Goal: Information Seeking & Learning: Learn about a topic

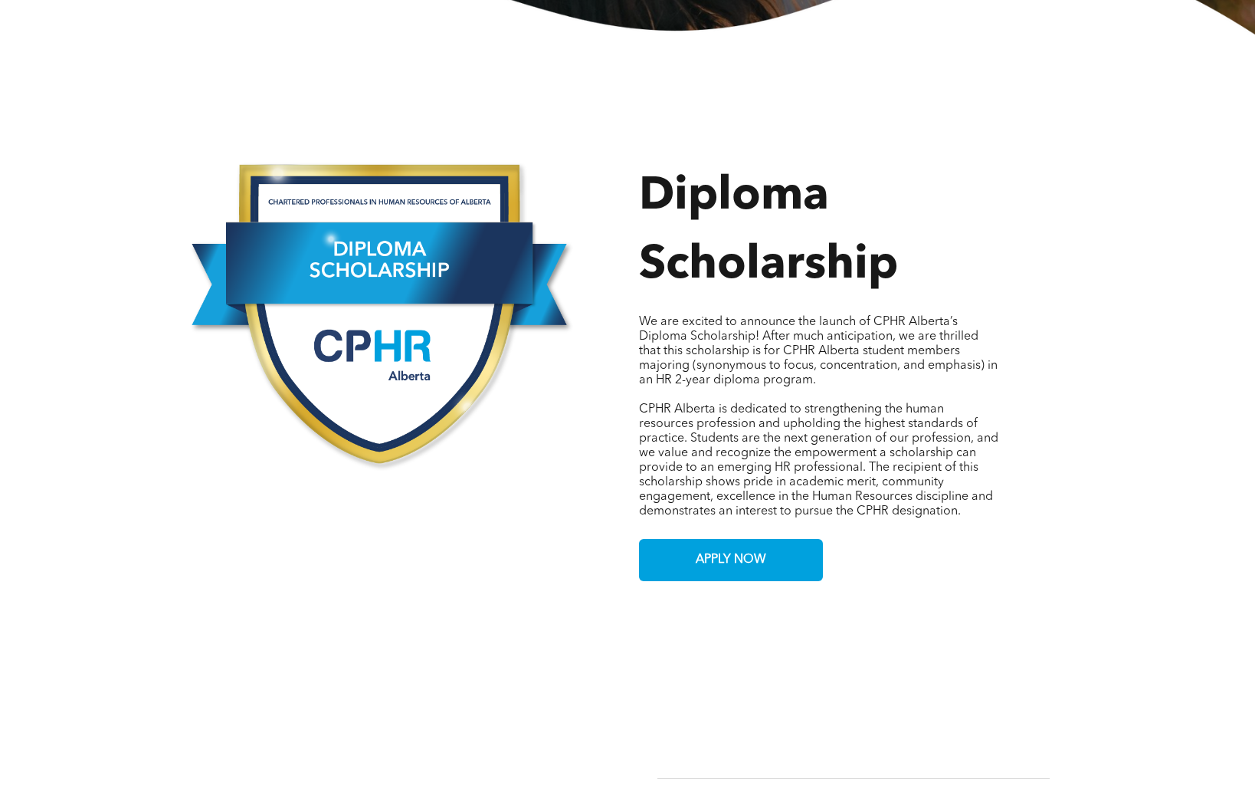
scroll to position [629, 0]
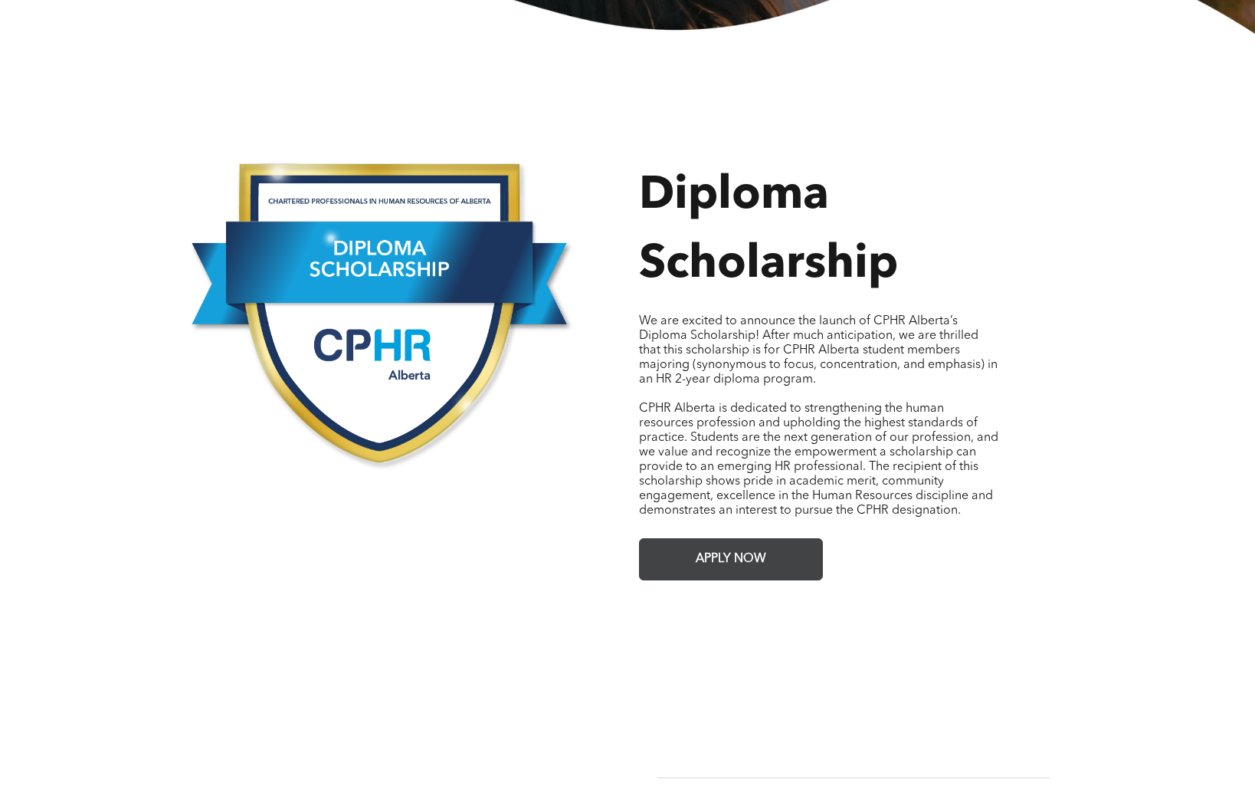
click at [706, 546] on span "APPLY NOW" at bounding box center [731, 559] width 81 height 30
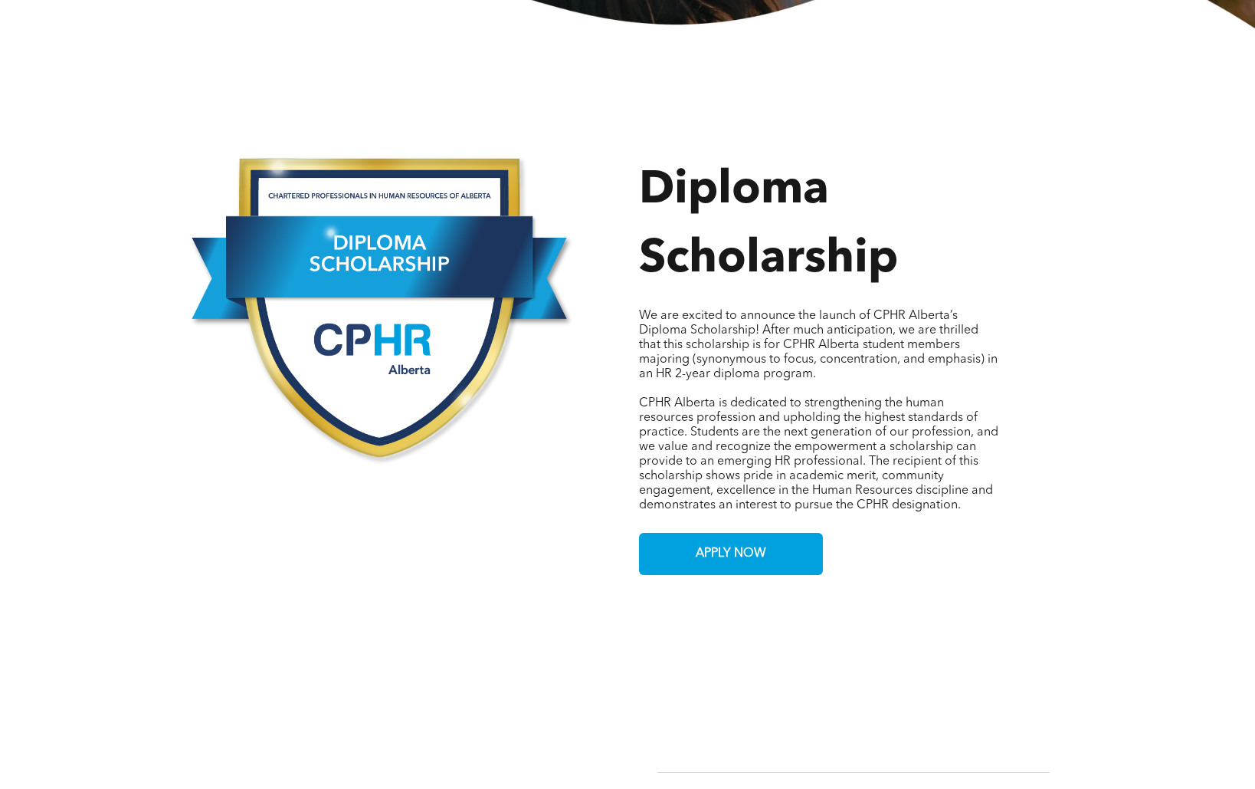
scroll to position [638, 0]
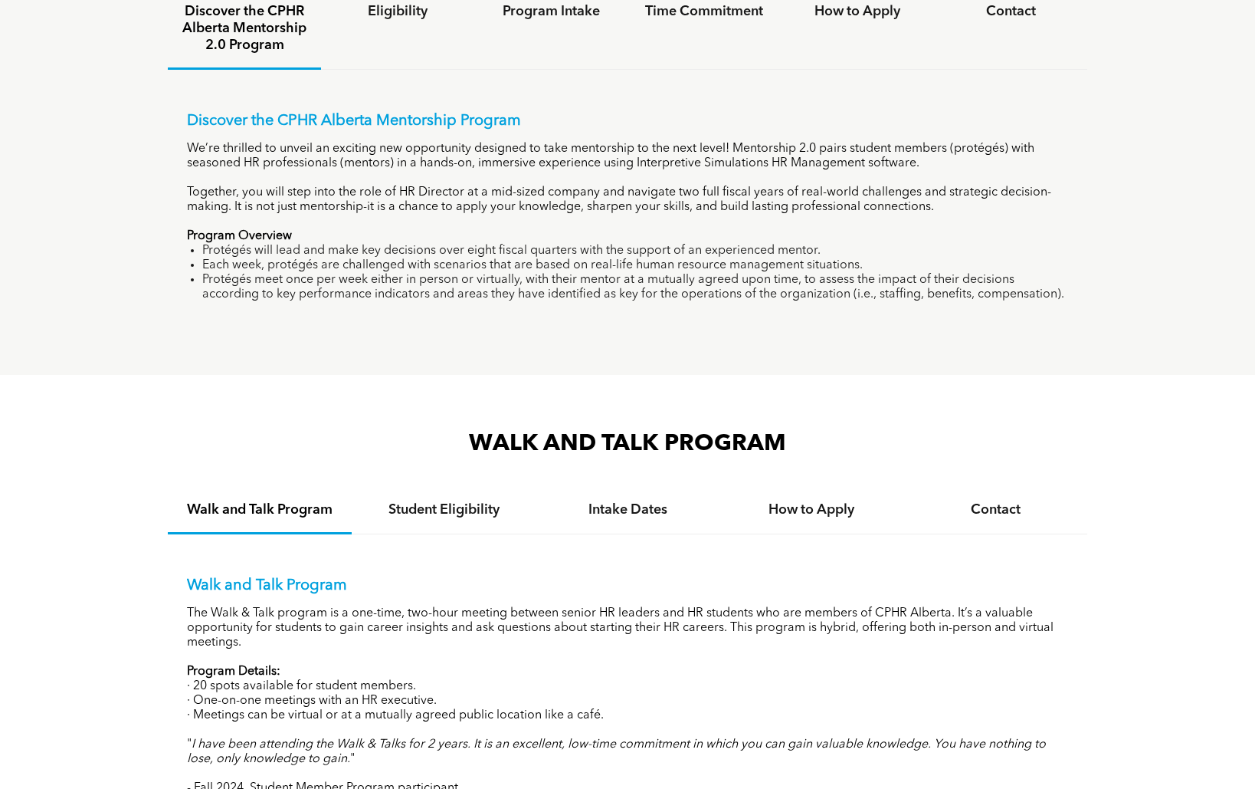
scroll to position [1083, 0]
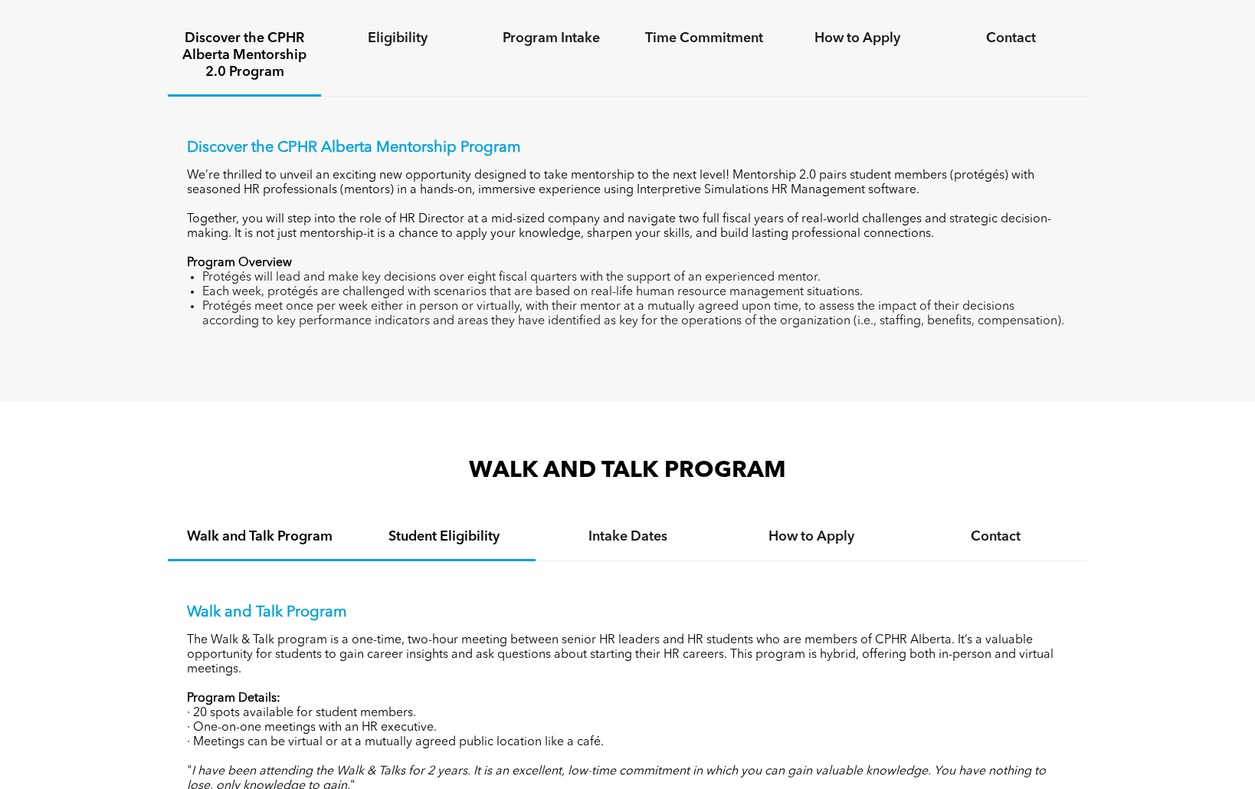
click at [468, 537] on h4 "Student Eligibility" at bounding box center [444, 536] width 156 height 17
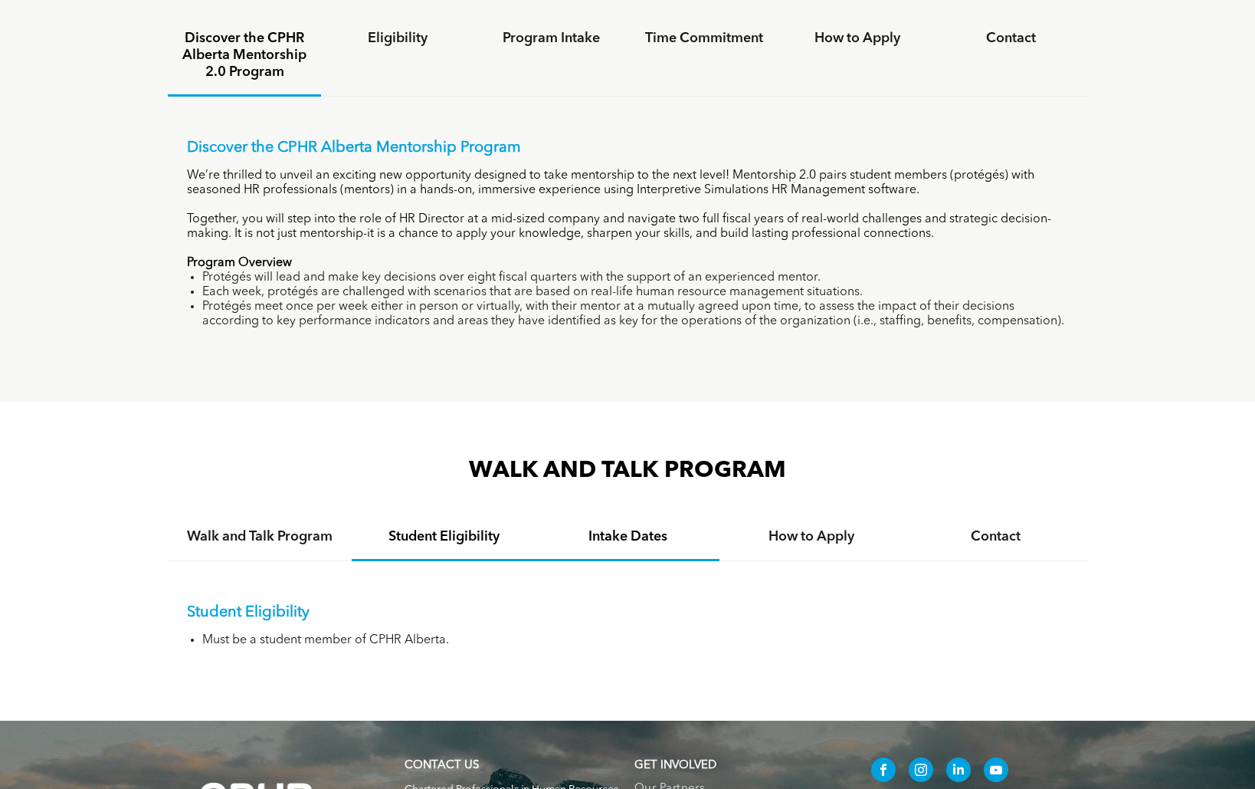
click at [644, 539] on h4 "Intake Dates" at bounding box center [628, 536] width 156 height 17
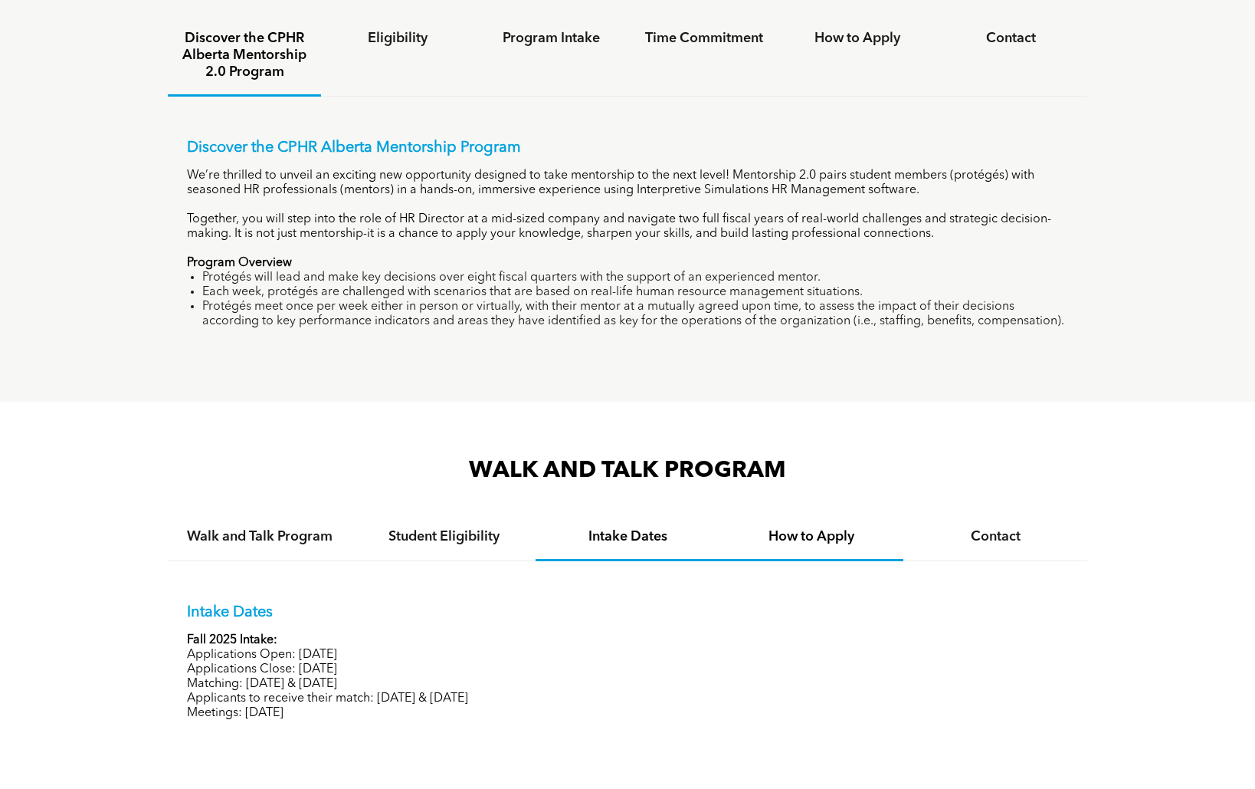
click at [812, 534] on h4 "How to Apply" at bounding box center [812, 536] width 156 height 17
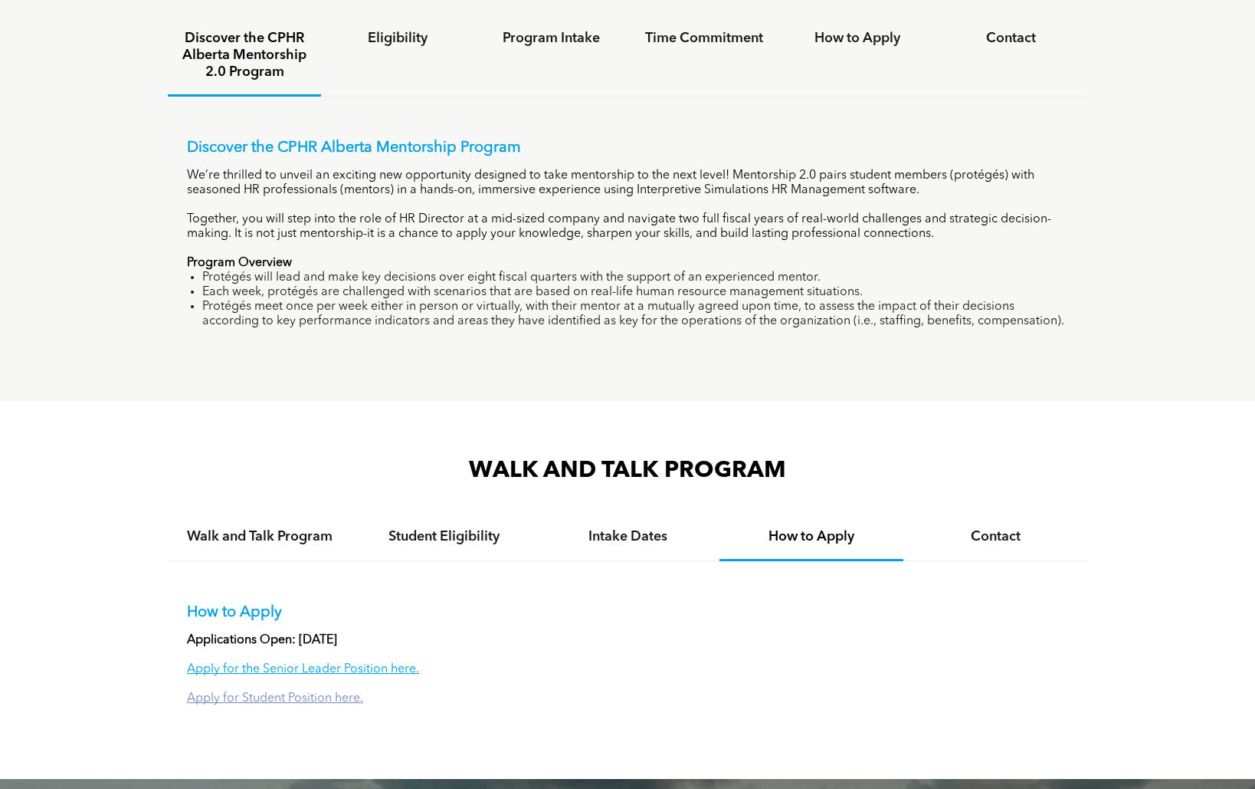
click at [316, 697] on link "Apply for Student Position here." at bounding box center [275, 698] width 176 height 12
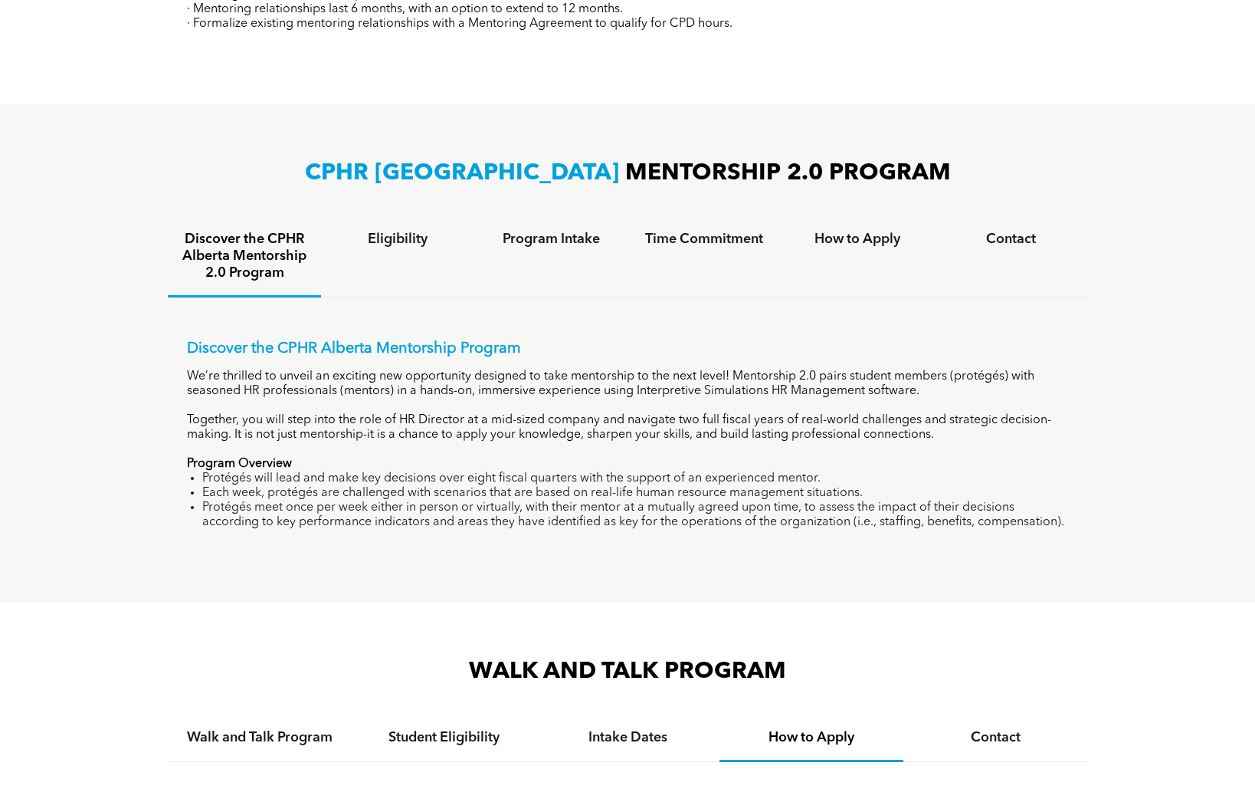
scroll to position [875, 0]
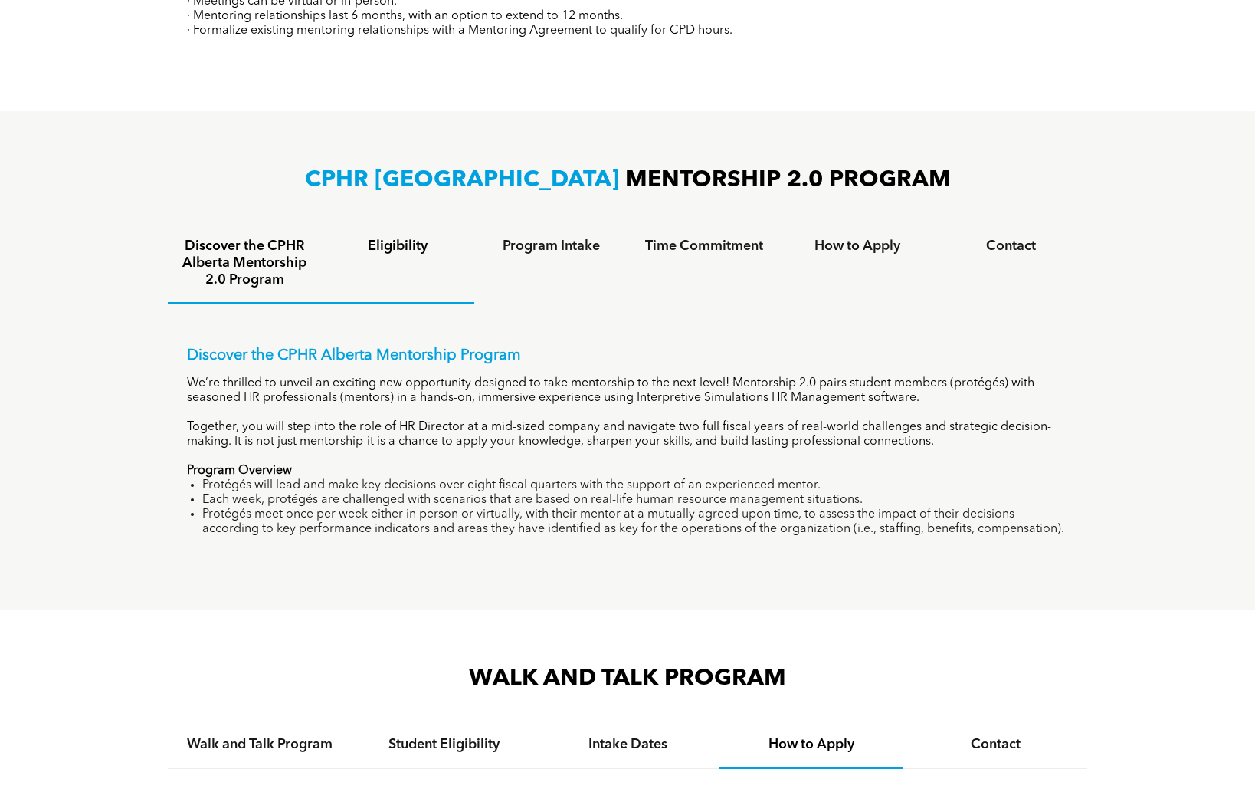
click at [389, 252] on h4 "Eligibility" at bounding box center [398, 246] width 126 height 17
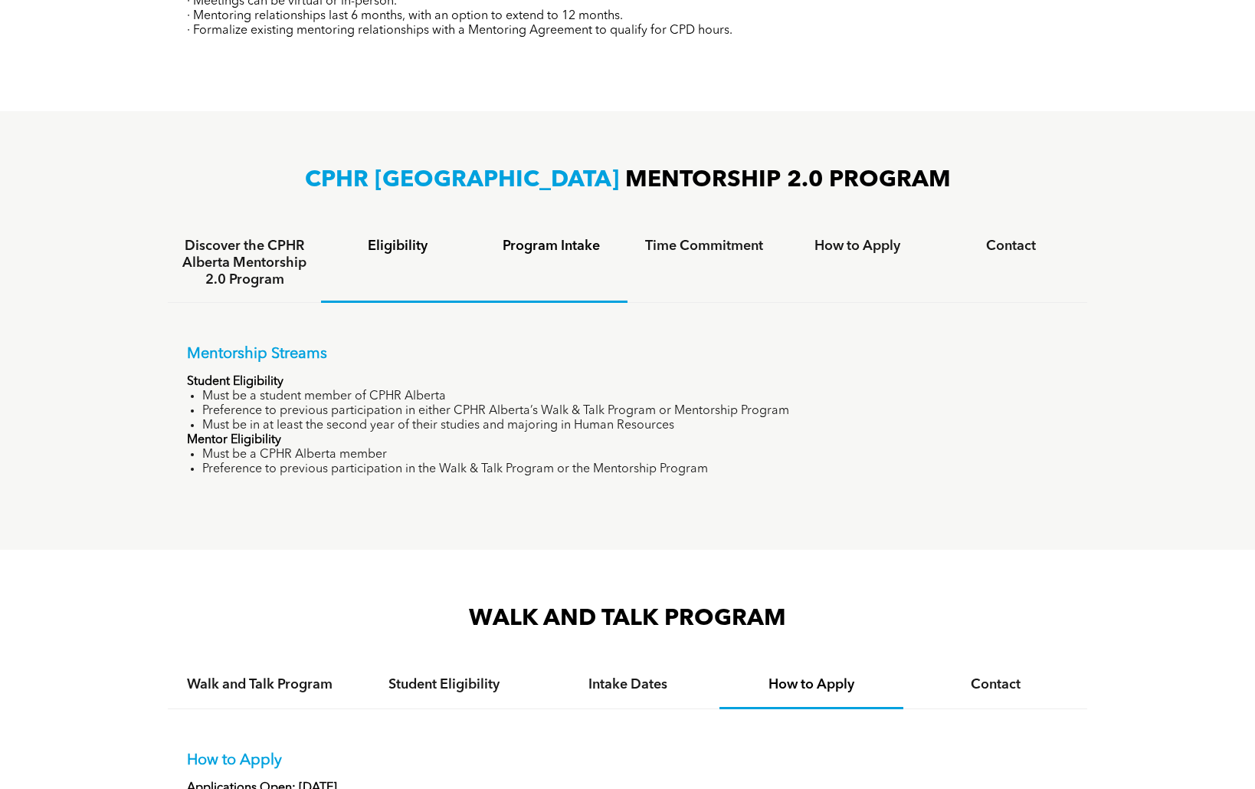
click at [540, 249] on h4 "Program Intake" at bounding box center [551, 246] width 126 height 17
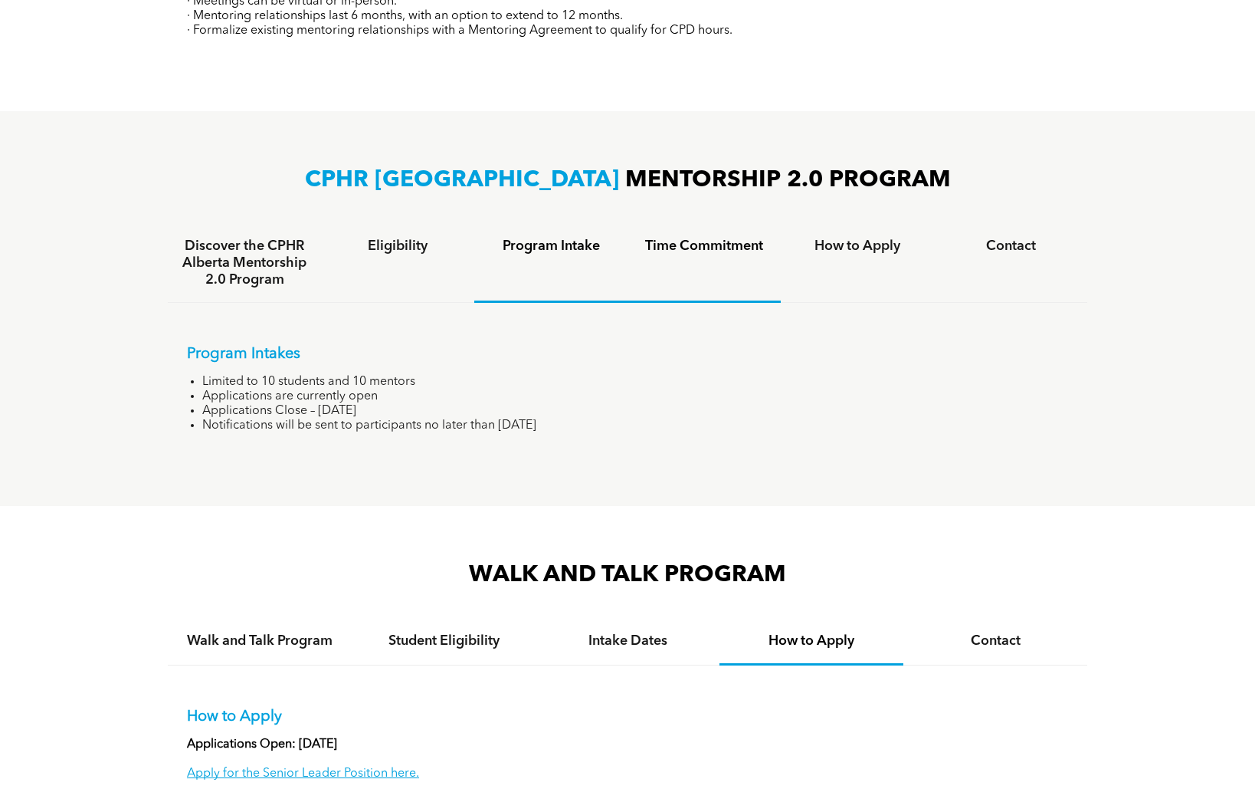
click at [711, 245] on h4 "Time Commitment" at bounding box center [705, 246] width 126 height 17
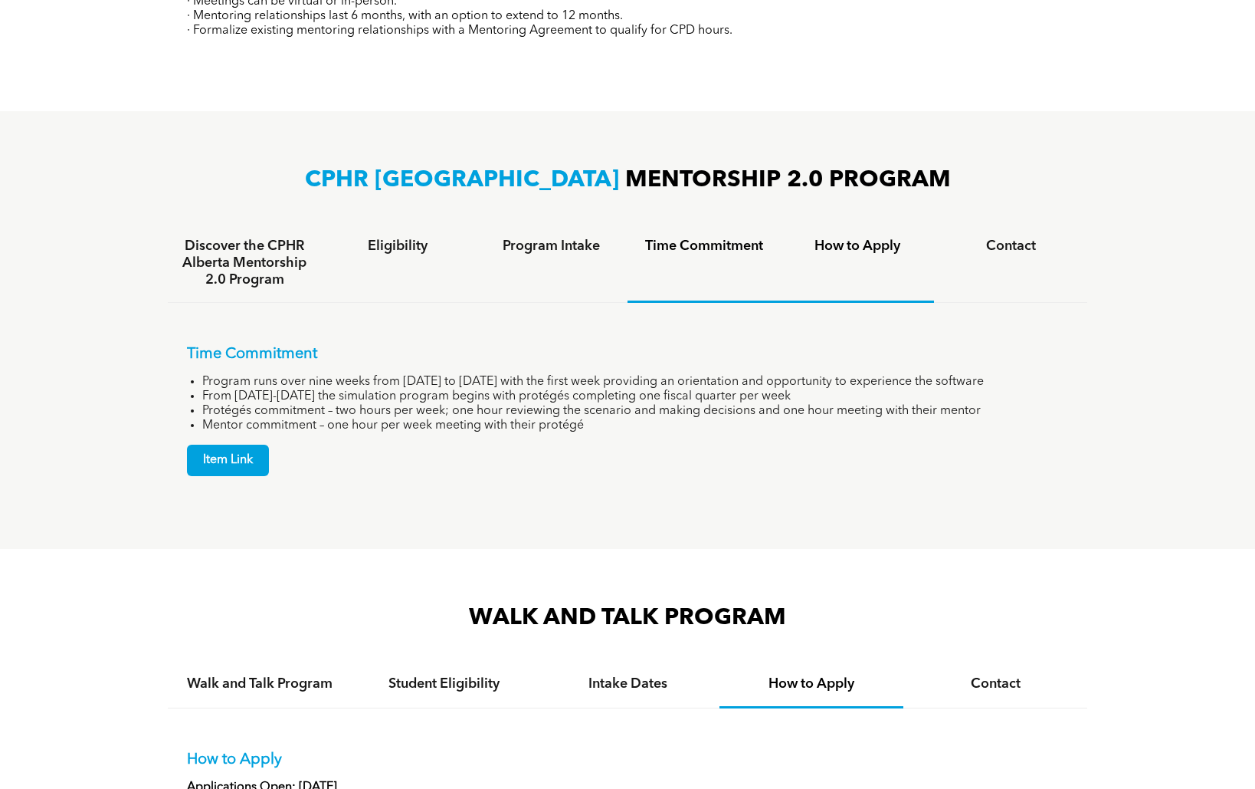
click at [841, 245] on h4 "How to Apply" at bounding box center [858, 246] width 126 height 17
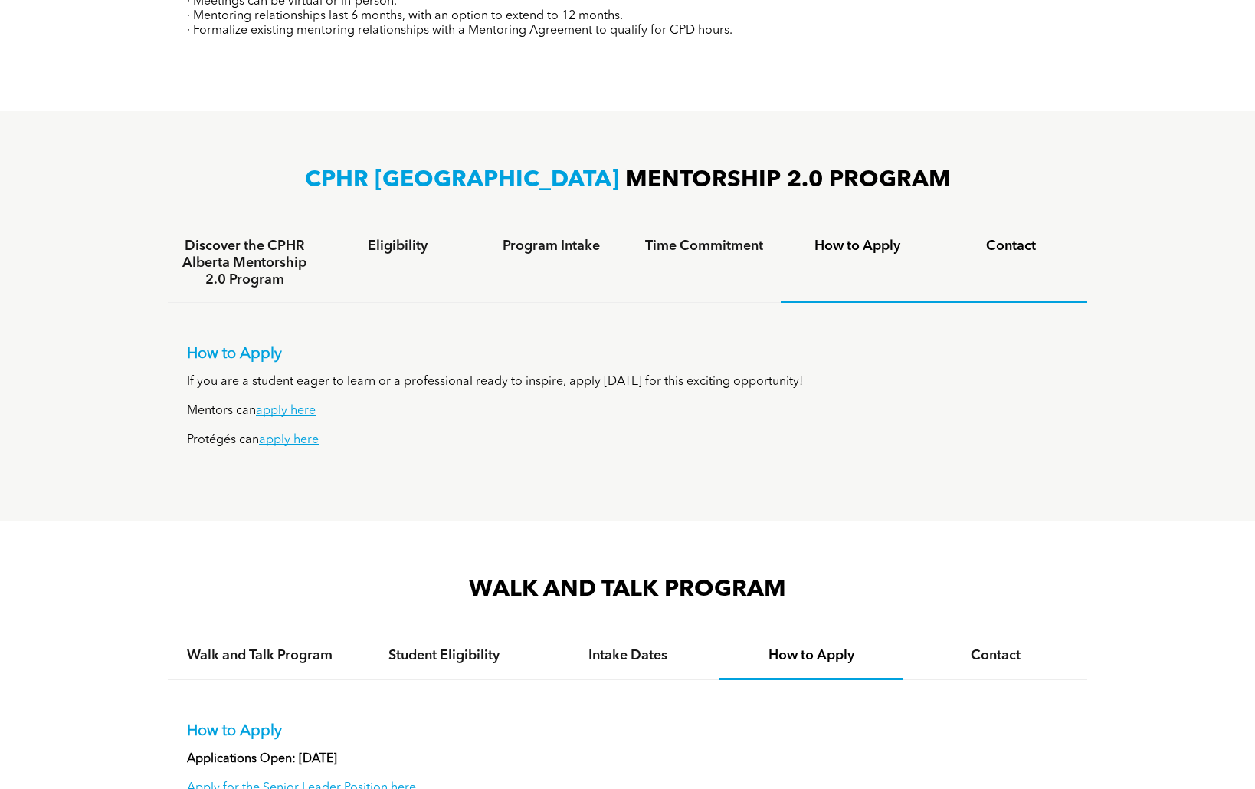
click at [1009, 248] on h4 "Contact" at bounding box center [1011, 246] width 126 height 17
